Goal: Task Accomplishment & Management: Use online tool/utility

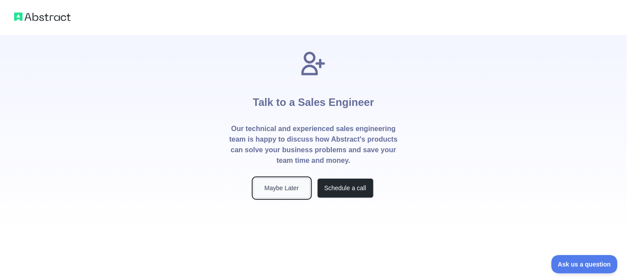
click at [296, 198] on button "Maybe Later" at bounding box center [281, 188] width 57 height 20
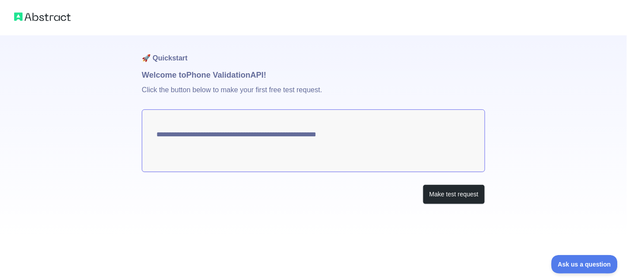
click at [343, 168] on textarea "**********" at bounding box center [313, 141] width 343 height 63
click at [433, 204] on button "Make test request" at bounding box center [454, 195] width 62 height 20
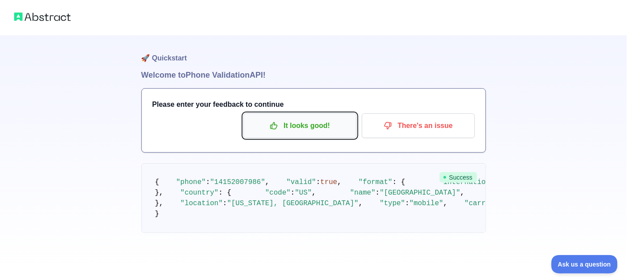
click at [277, 133] on p "It looks good!" at bounding box center [300, 125] width 100 height 15
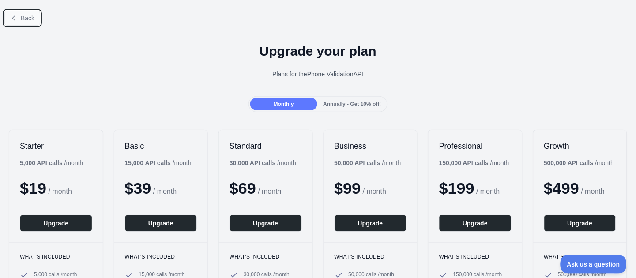
click at [31, 22] on span "Back" at bounding box center [28, 18] width 14 height 7
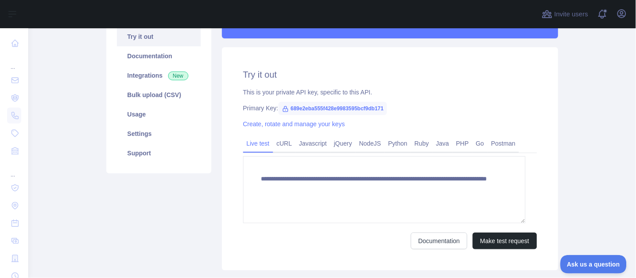
scroll to position [98, 0]
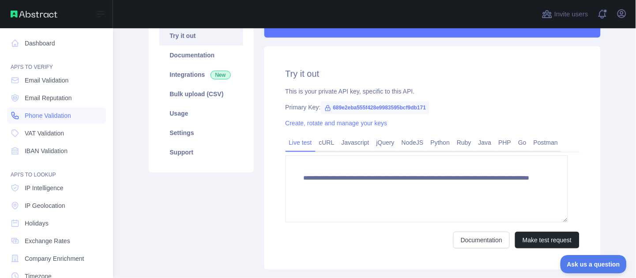
click at [56, 120] on span "Phone Validation" at bounding box center [48, 115] width 46 height 9
click at [64, 120] on span "Phone Validation" at bounding box center [48, 115] width 46 height 9
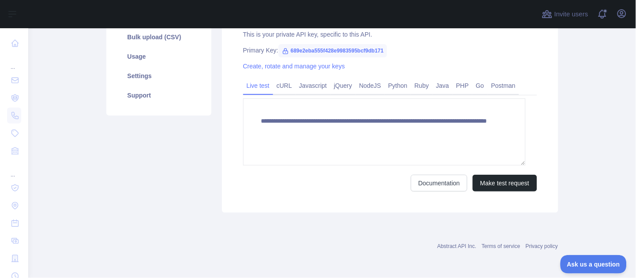
scroll to position [195, 0]
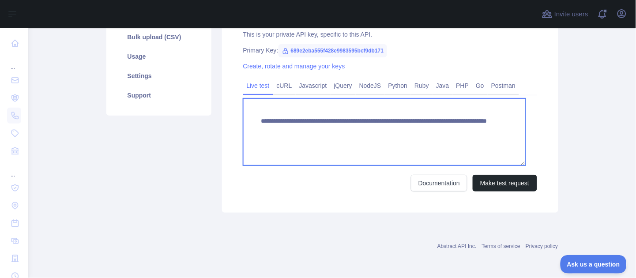
click at [470, 166] on textarea "**********" at bounding box center [384, 131] width 283 height 67
paste textarea
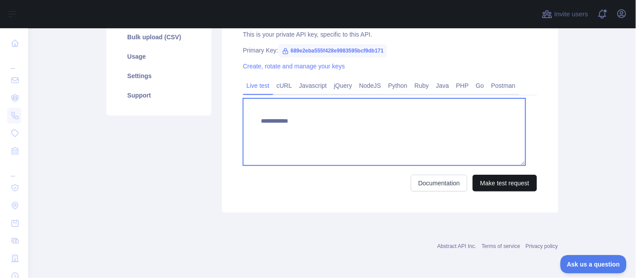
type textarea "**********"
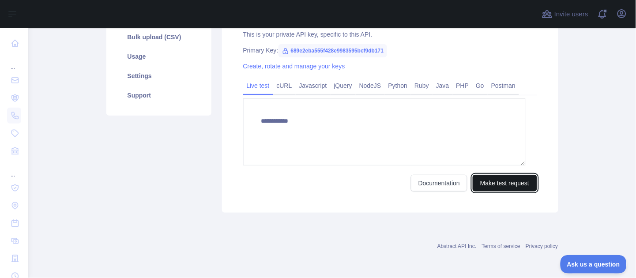
click at [495, 192] on button "Make test request" at bounding box center [505, 183] width 64 height 17
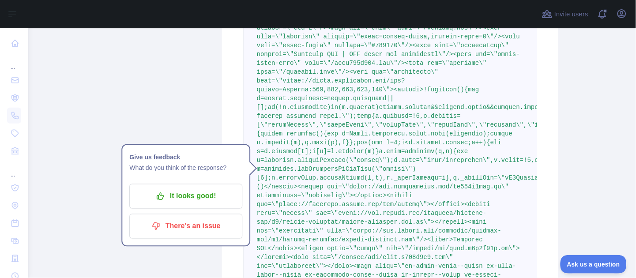
scroll to position [323, 0]
click at [404, 151] on pre at bounding box center [390, 169] width 294 height 336
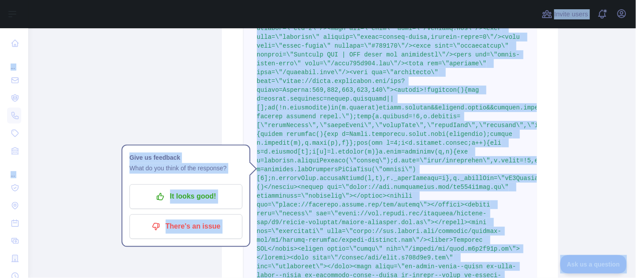
click at [369, 151] on pre at bounding box center [390, 169] width 294 height 336
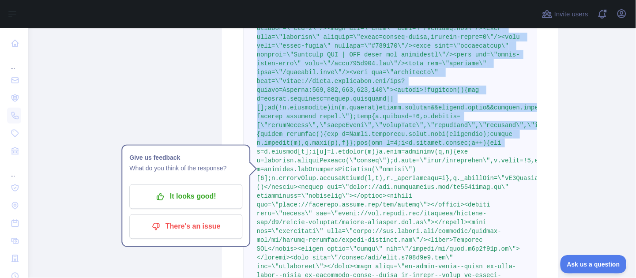
drag, startPoint x: 261, startPoint y: 77, endPoint x: 443, endPoint y: 277, distance: 271.0
click at [443, 277] on pre at bounding box center [390, 169] width 294 height 336
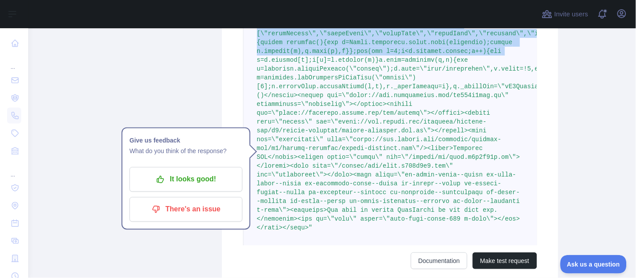
scroll to position [406, 0]
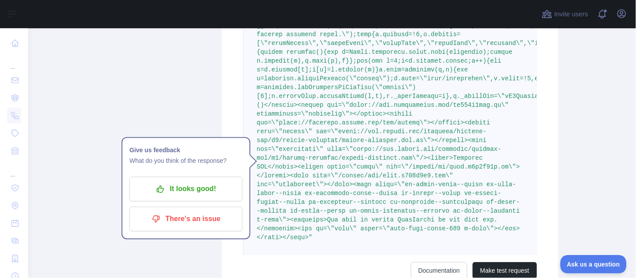
click at [387, 212] on pre at bounding box center [390, 87] width 294 height 336
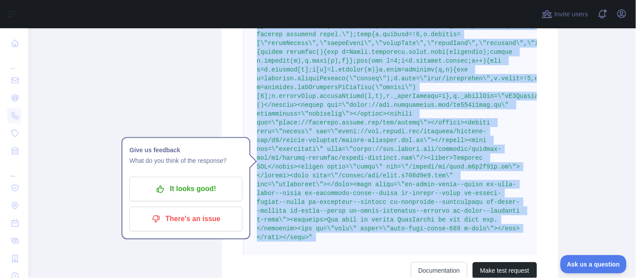
click at [387, 212] on pre at bounding box center [390, 87] width 294 height 336
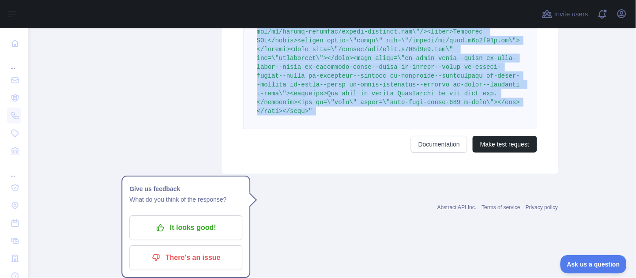
scroll to position [648, 0]
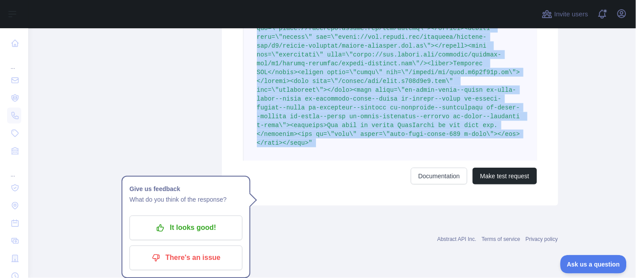
copy span ""<!doctype html><html lang=\"en\" class=\"h-full\"><head><meta charset=\"utf-8\…"
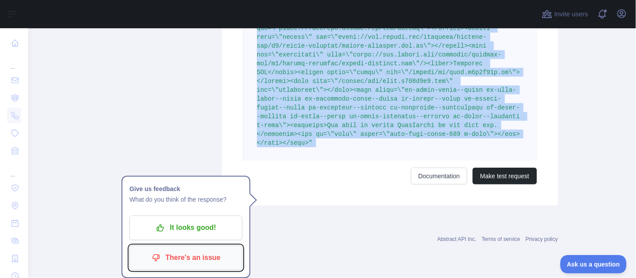
click at [198, 246] on button "There's an issue" at bounding box center [185, 258] width 113 height 25
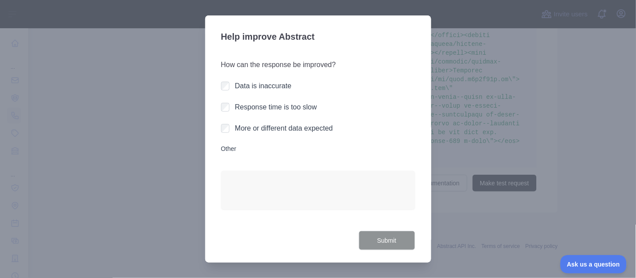
click at [221, 153] on label "Other" at bounding box center [318, 148] width 194 height 9
click at [221, 182] on textarea "Other" at bounding box center [318, 190] width 194 height 39
